Goal: Task Accomplishment & Management: Use online tool/utility

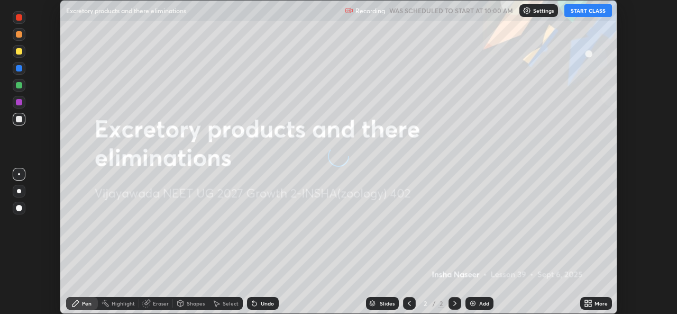
scroll to position [314, 676]
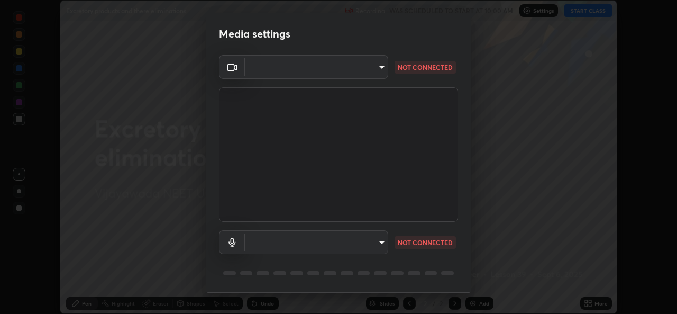
type input "03d5b1e328775286ef50ca9e691cdbc5b29e44cb463622e7fe7d5ef11c4b5cfc"
type input "9080ea21262a1208b49227341c5686703e049f6195c63710bc332f29cf707cad"
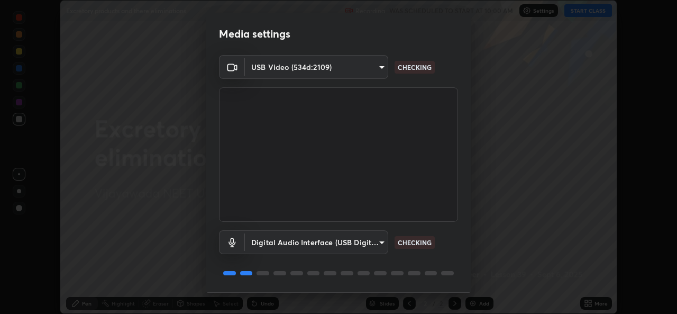
scroll to position [33, 0]
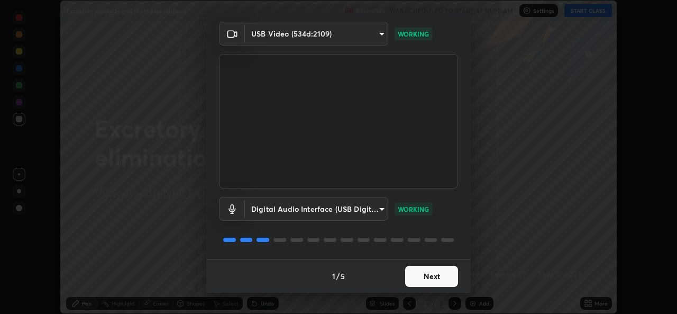
click at [405, 281] on button "Next" at bounding box center [431, 275] width 53 height 21
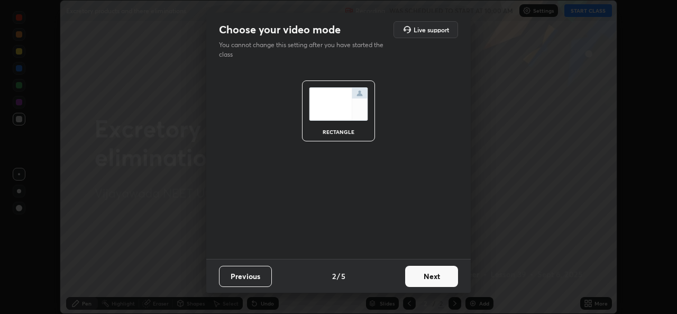
scroll to position [0, 0]
click at [410, 278] on button "Next" at bounding box center [431, 275] width 53 height 21
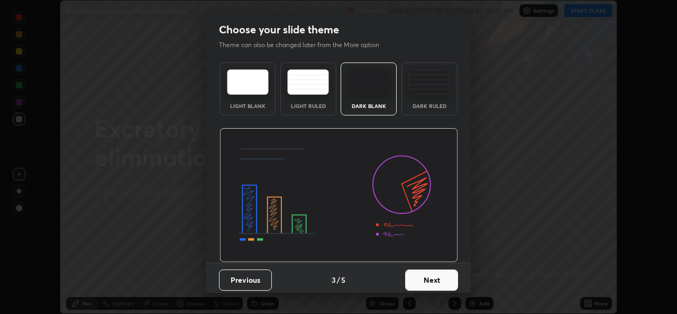
click at [407, 274] on button "Next" at bounding box center [431, 279] width 53 height 21
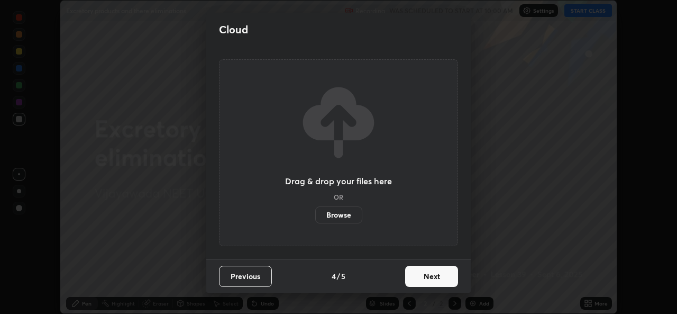
click at [407, 275] on button "Next" at bounding box center [431, 275] width 53 height 21
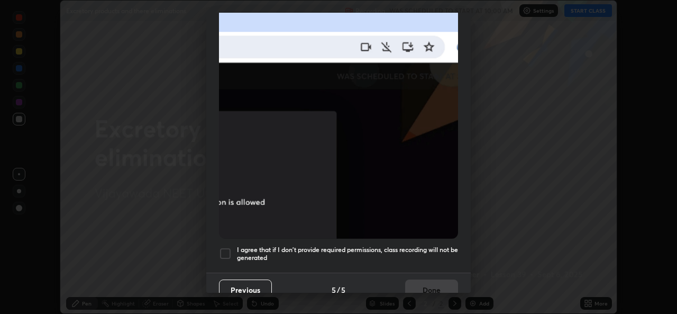
scroll to position [249, 0]
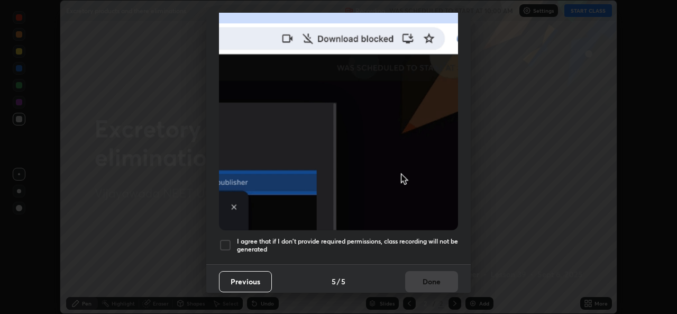
click at [224, 238] on div at bounding box center [225, 244] width 13 height 13
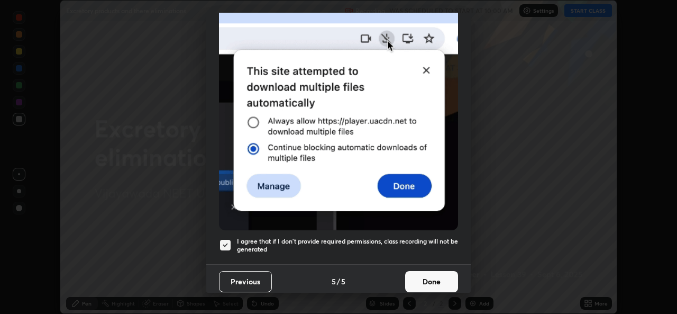
click at [405, 278] on button "Done" at bounding box center [431, 281] width 53 height 21
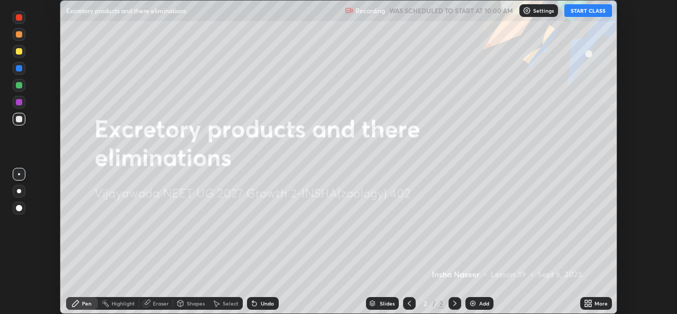
click at [584, 11] on button "START CLASS" at bounding box center [588, 10] width 48 height 13
